Goal: Register for event/course

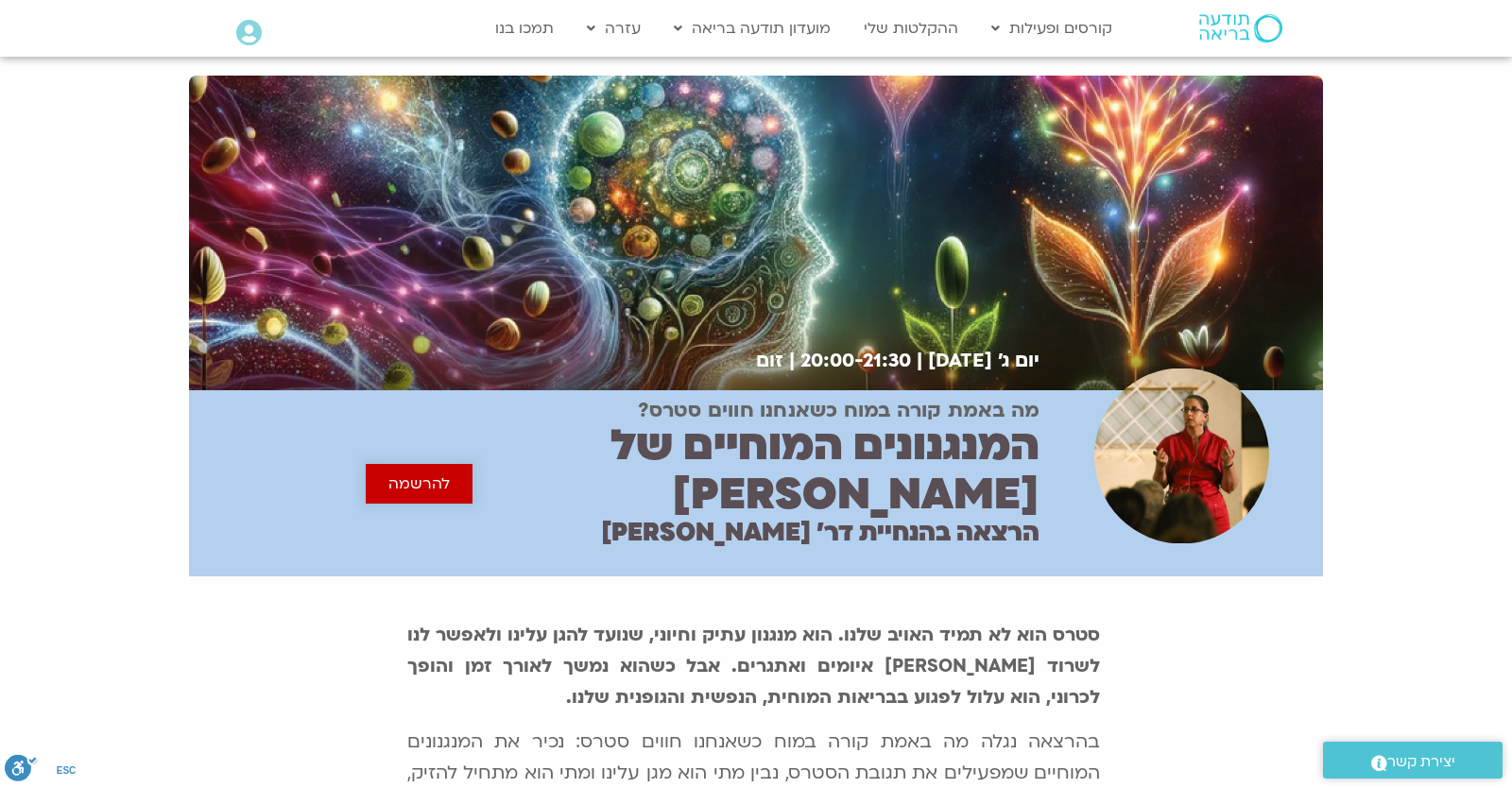
click at [407, 475] on span "להרשמה" at bounding box center [419, 483] width 61 height 17
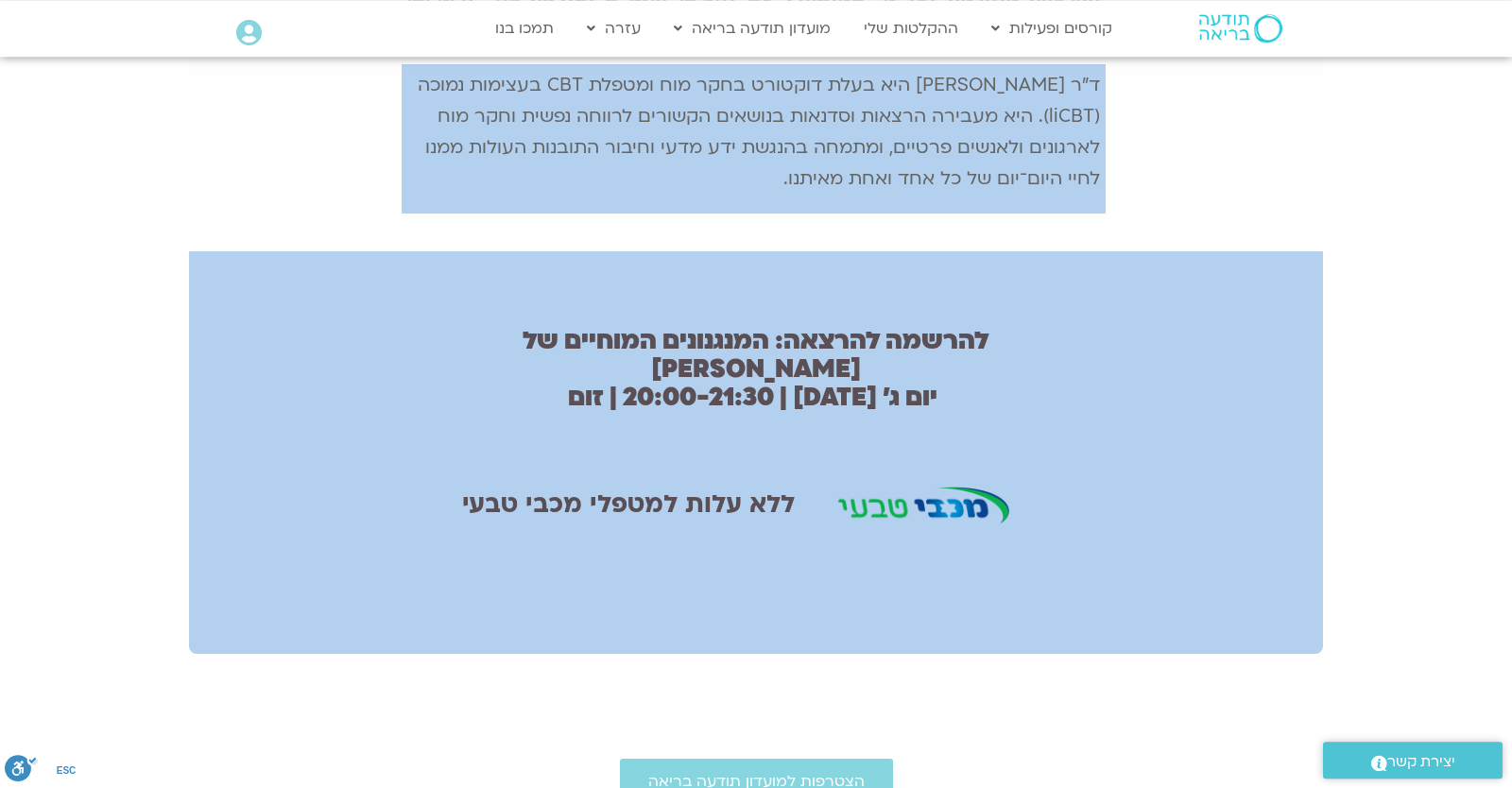
scroll to position [659, 0]
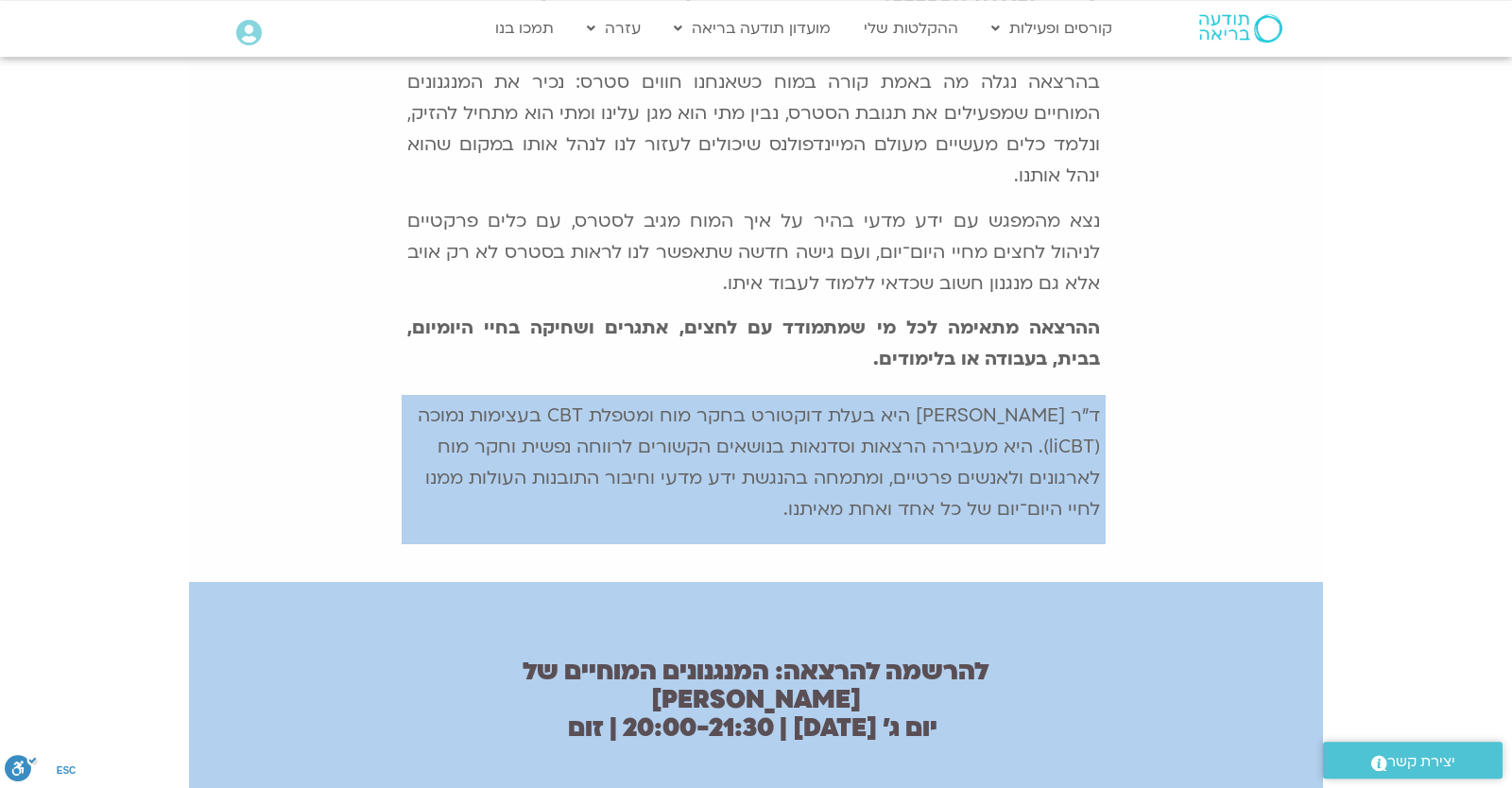
click at [243, 29] on icon at bounding box center [250, 33] width 26 height 27
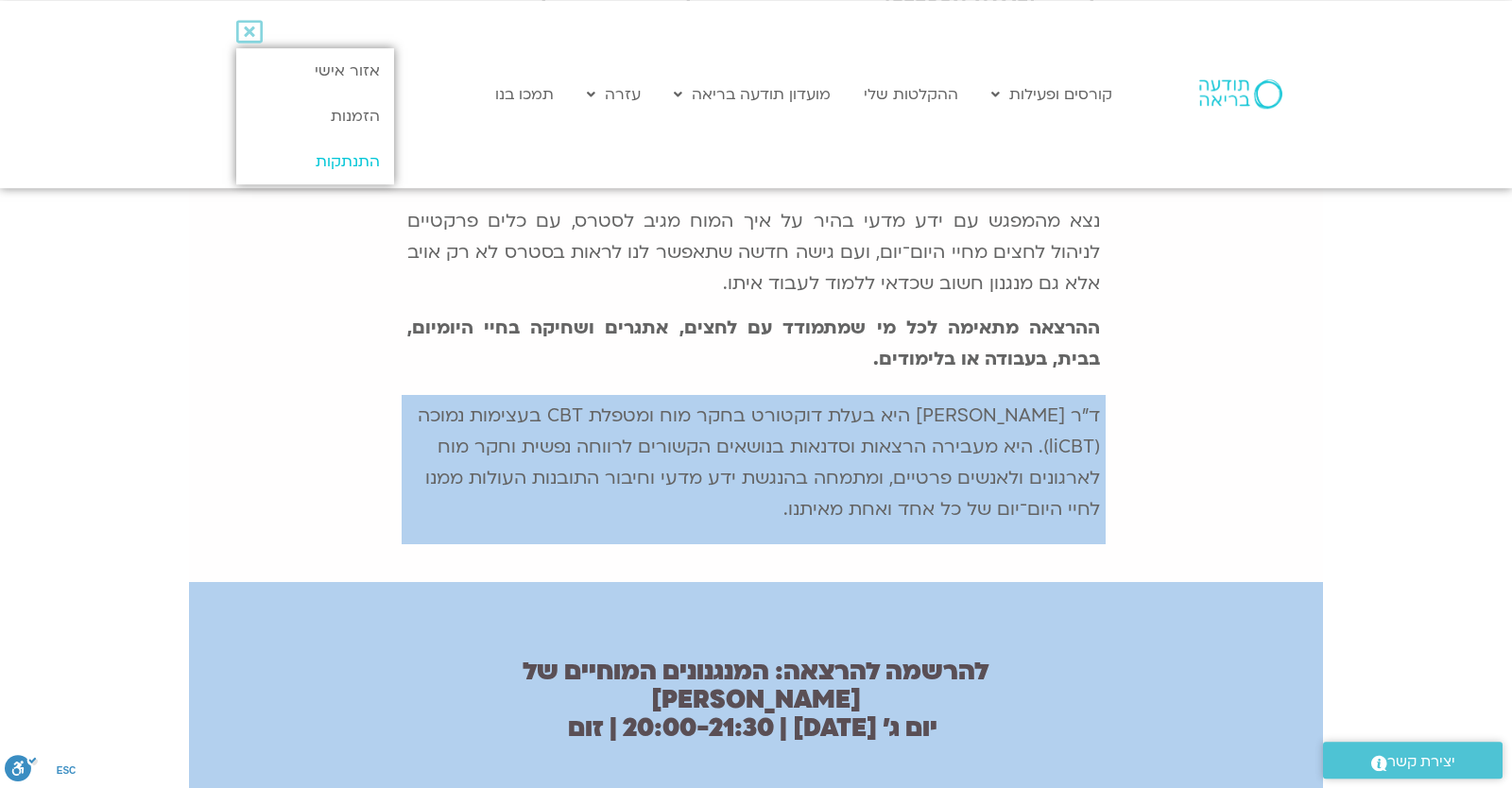
click at [339, 148] on link "התנתקות" at bounding box center [315, 161] width 157 height 46
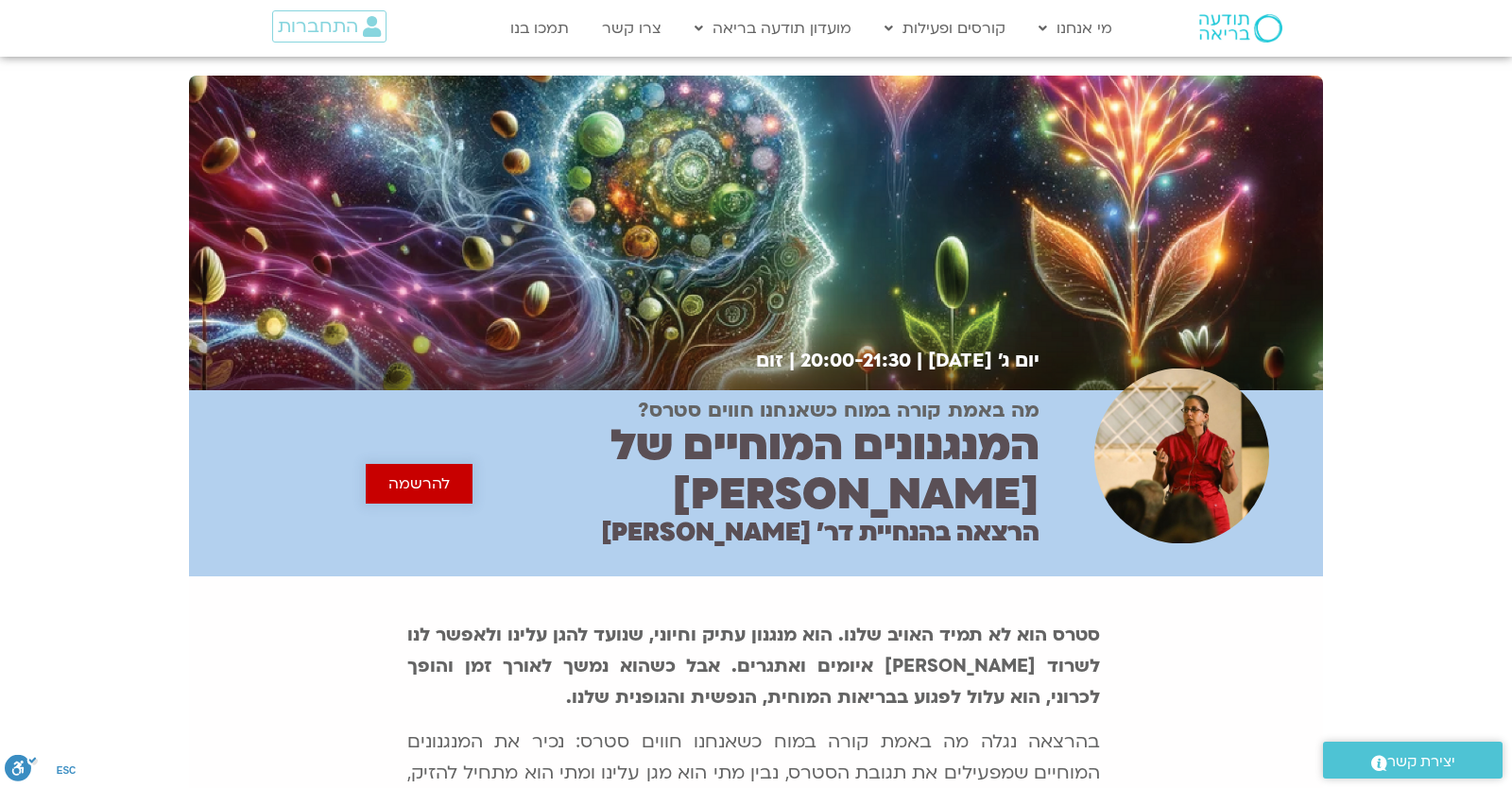
click at [381, 464] on link "להרשמה" at bounding box center [419, 484] width 107 height 40
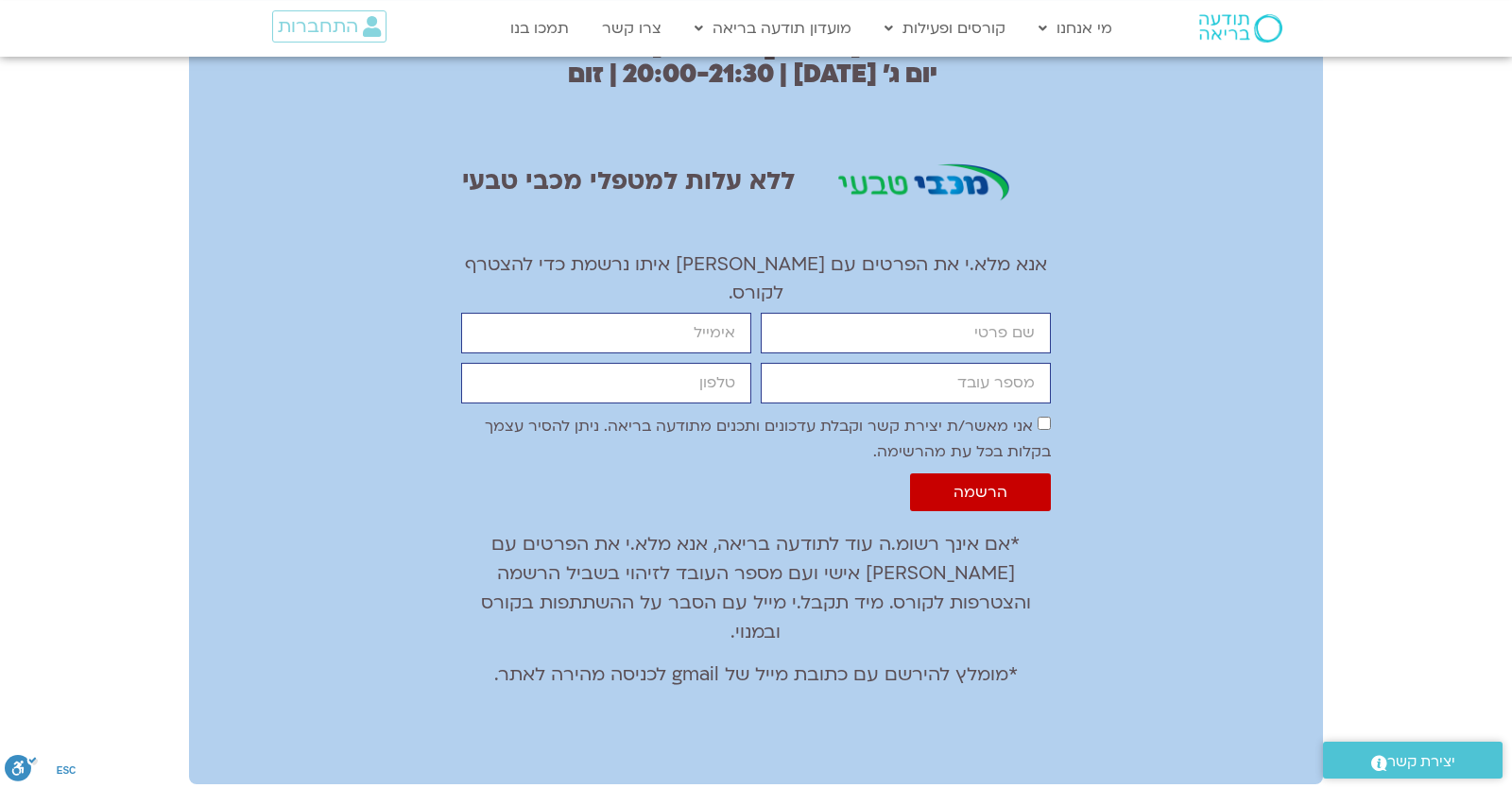
scroll to position [1147, 0]
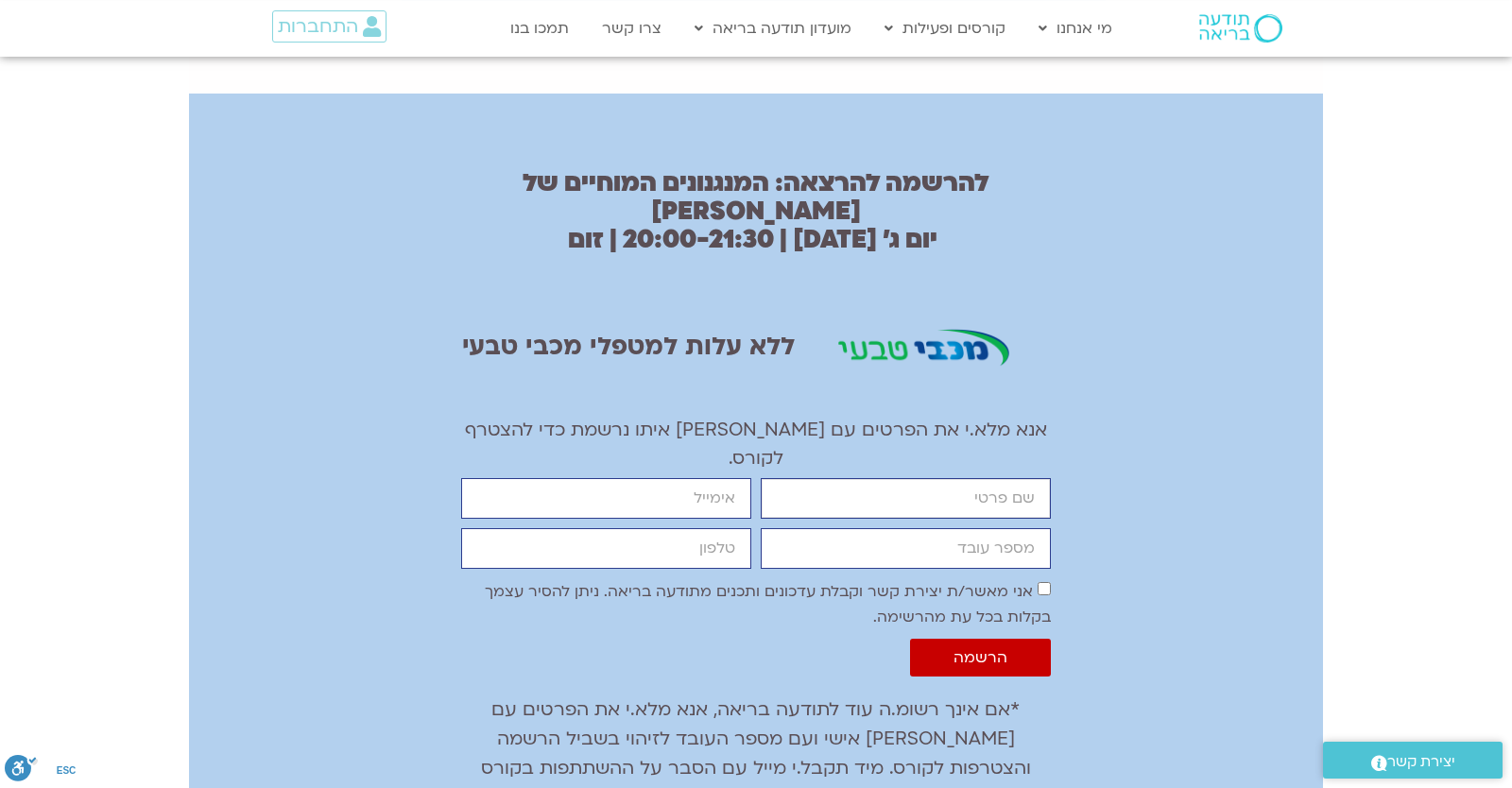
click at [927, 478] on input "firstname" at bounding box center [905, 498] width 290 height 41
click at [905, 478] on input "firstname" at bounding box center [905, 498] width 290 height 41
type input "יונתן"
click at [667, 478] on input "email" at bounding box center [606, 498] width 290 height 41
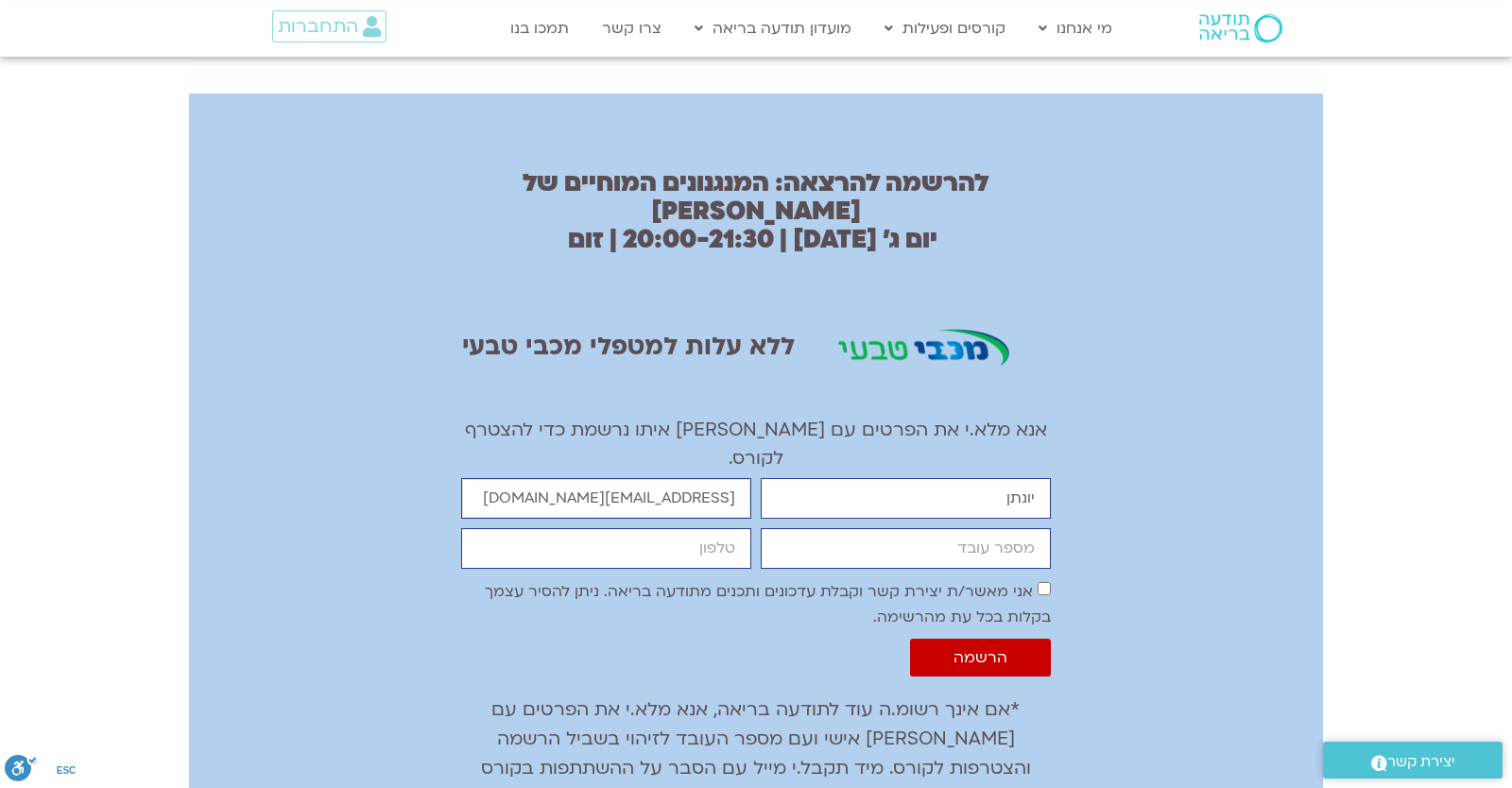
type input "yonatanrf3@gmail.com"
click at [655, 528] on input "cellphone" at bounding box center [606, 547] width 290 height 41
type input "0546099041"
click at [858, 528] on input "מספר עובד" at bounding box center [905, 547] width 290 height 41
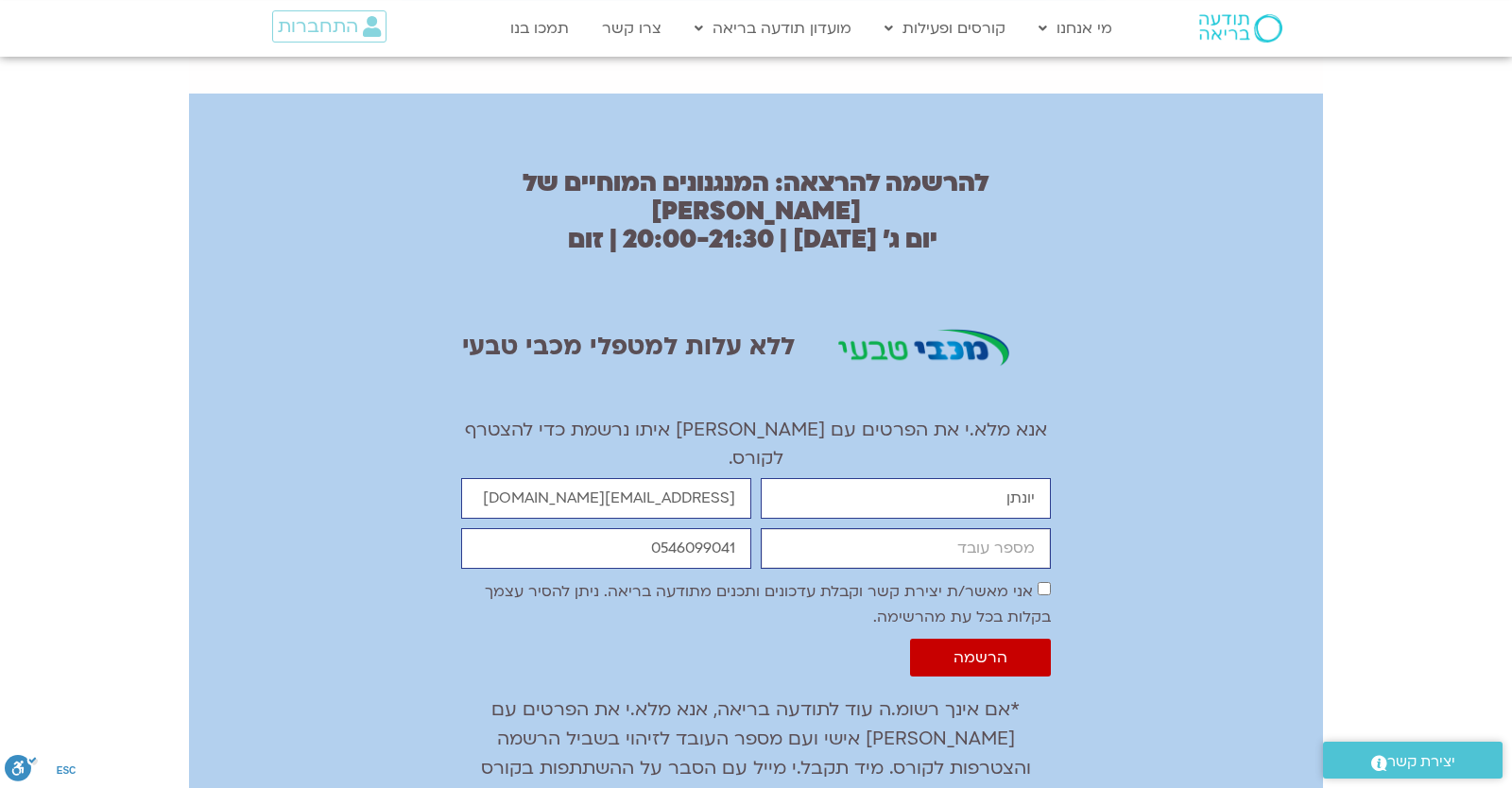
click at [858, 528] on input "מספר עובד" at bounding box center [905, 547] width 290 height 41
type input "6904636"
click at [961, 649] on span "הרשמה" at bounding box center [980, 657] width 53 height 17
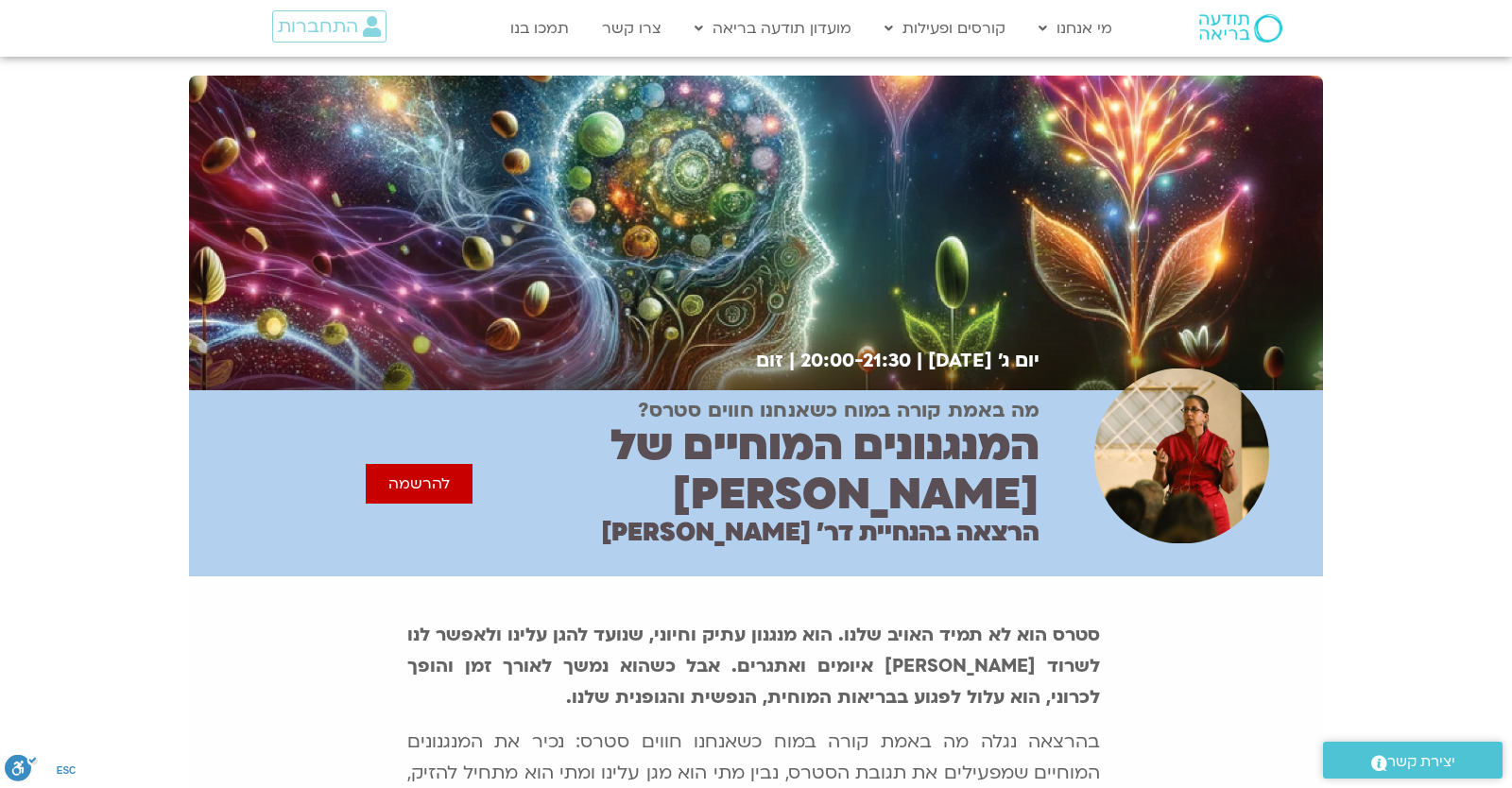
scroll to position [1147, 0]
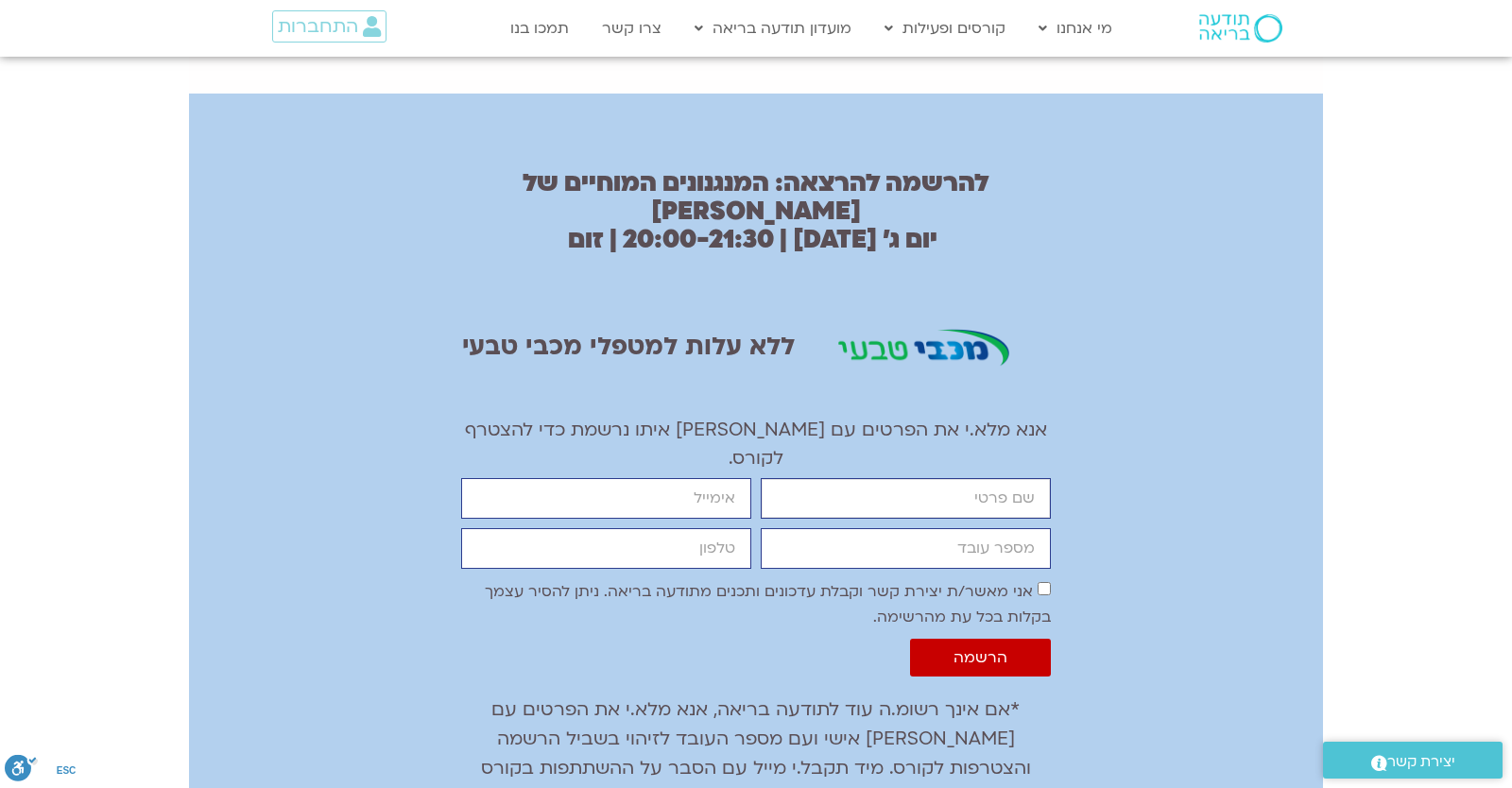
click at [924, 478] on div "firstname email מספר עובד cellphone אישור דיוור אני מאשר/ת יצירת קשר וקבלת עדכו…" at bounding box center [756, 582] width 599 height 208
click at [921, 478] on input "firstname" at bounding box center [905, 498] width 290 height 41
type input "יונתן"
click at [674, 478] on input "email" at bounding box center [606, 498] width 290 height 41
click at [752, 478] on input "yonatanrf3@gmail.com" at bounding box center [606, 498] width 290 height 41
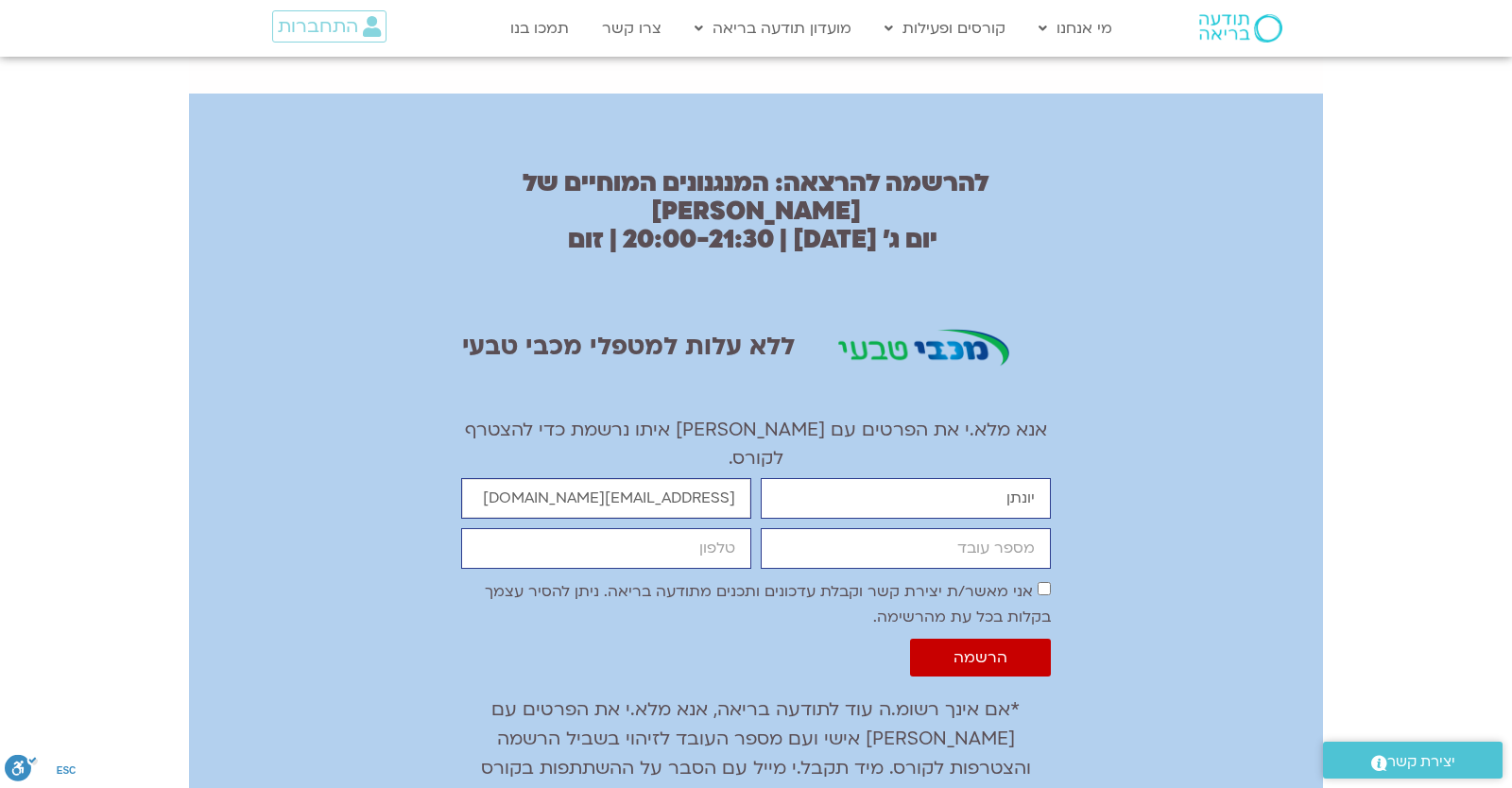
type input "yonatanrf3@gmail.com"
click at [828, 528] on input "מספר עובד" at bounding box center [905, 547] width 290 height 41
type input "6904636"
click at [726, 528] on input "cellphone" at bounding box center [606, 547] width 290 height 41
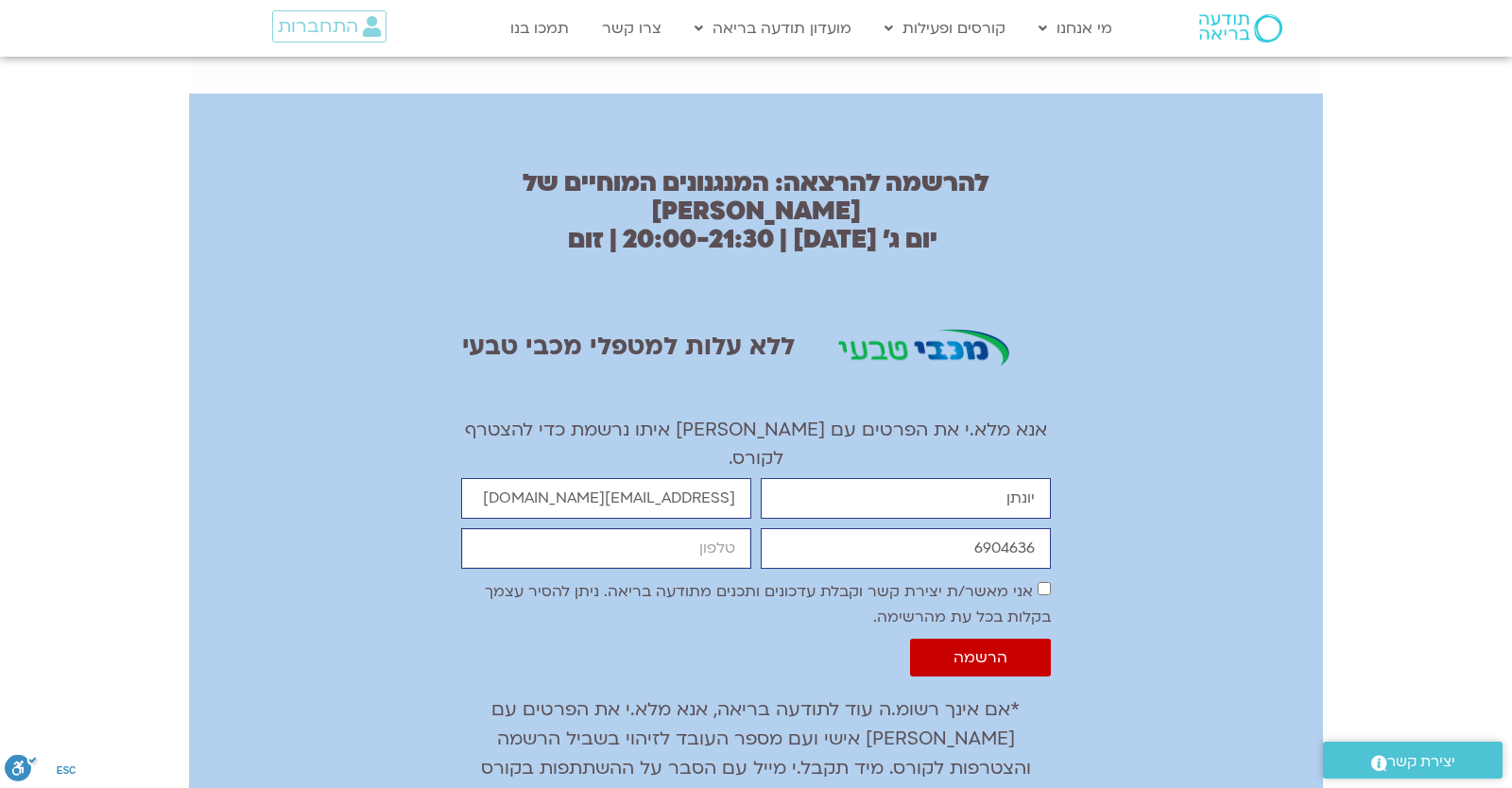
click at [716, 528] on input "cellphone" at bounding box center [606, 547] width 290 height 41
type input "0546099041"
click at [801, 478] on div "firstname יונתן email yonatanrf3@gmail.com מספר עובד 6904636 cellphone 05460990…" at bounding box center [756, 582] width 599 height 208
drag, startPoint x: 805, startPoint y: 486, endPoint x: 819, endPoint y: 490, distance: 14.6
click at [806, 581] on label "אני מאשר/ת יצירת קשר וקבלת עדכונים ותכנים מתודעה בריאה. ניתן להסיר עצמך בקלות ב…" at bounding box center [768, 604] width 566 height 47
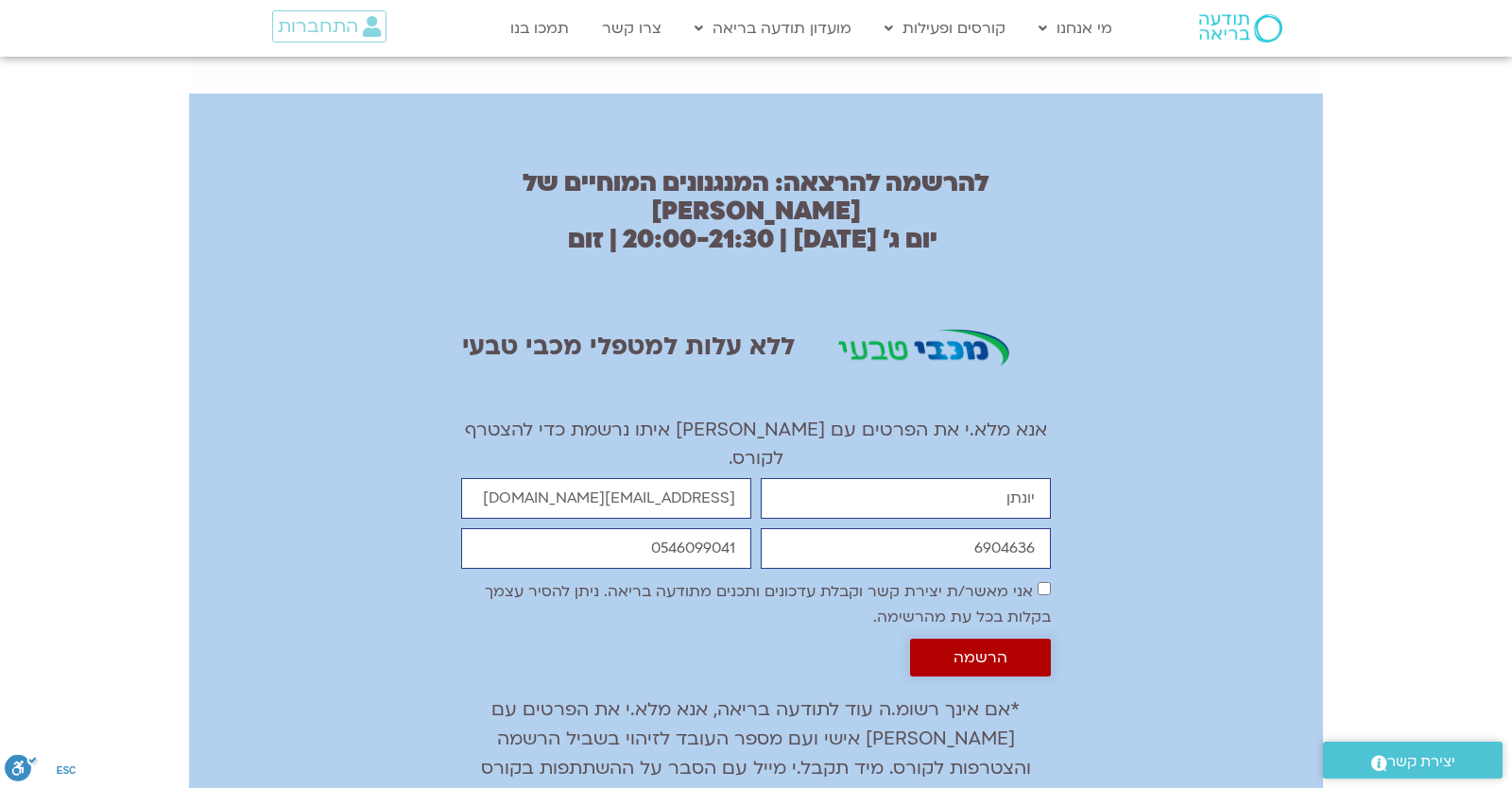
click at [976, 649] on span "הרשמה" at bounding box center [980, 657] width 53 height 17
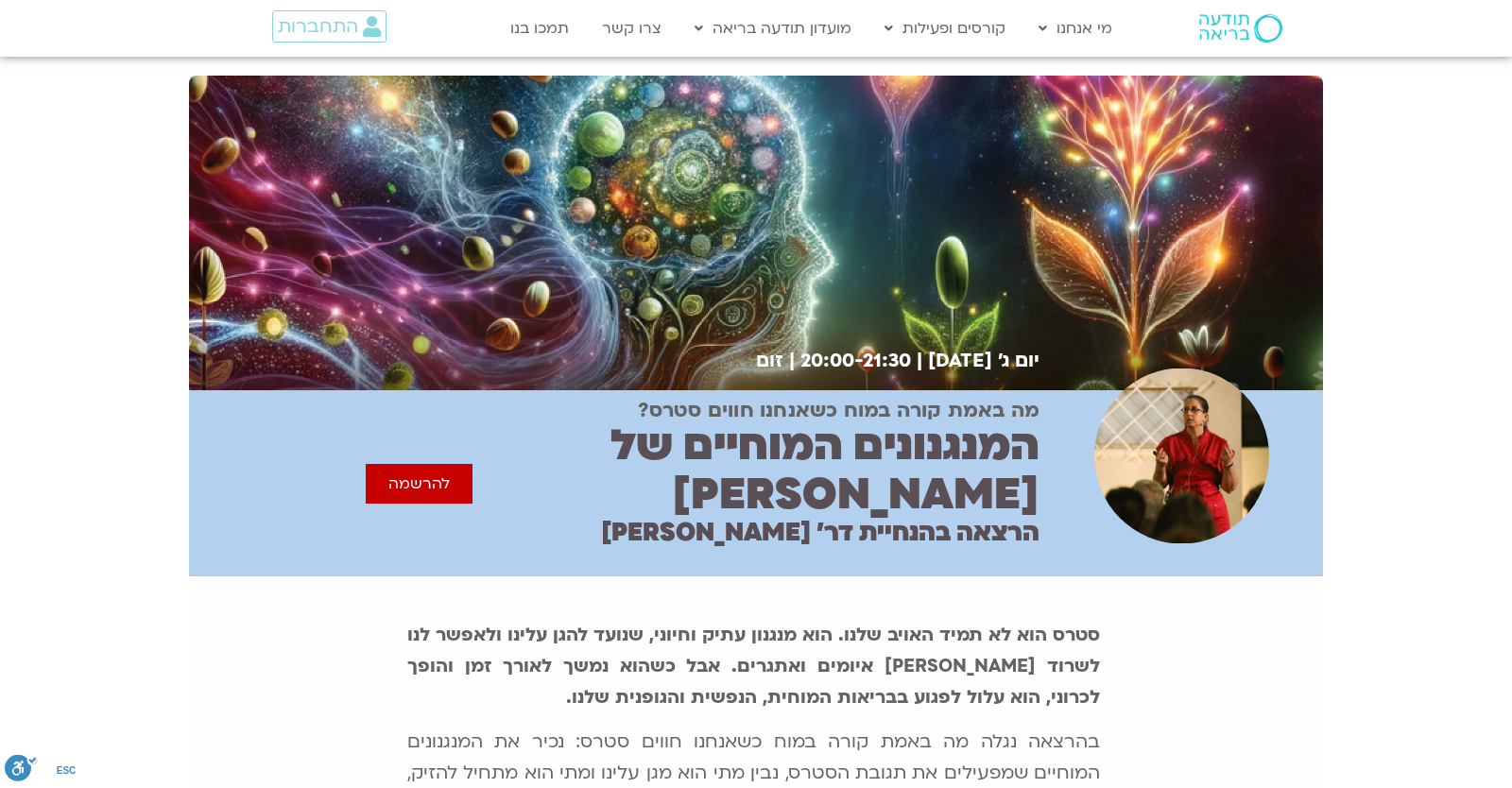
scroll to position [1147, 0]
